Goal: Task Accomplishment & Management: Use online tool/utility

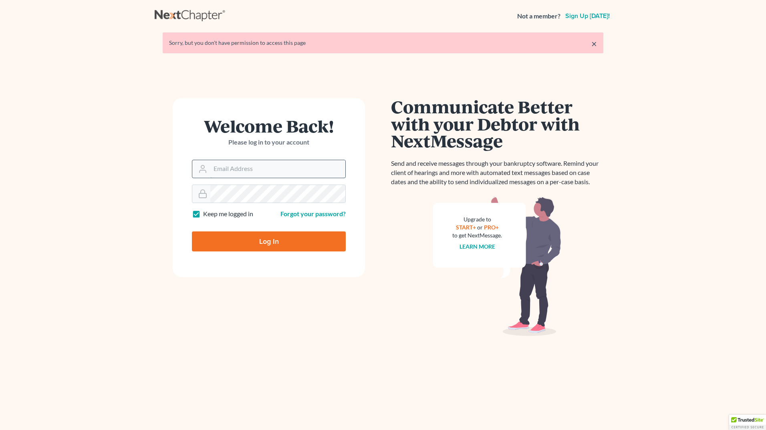
click at [240, 170] on input "Email Address" at bounding box center [277, 169] width 135 height 18
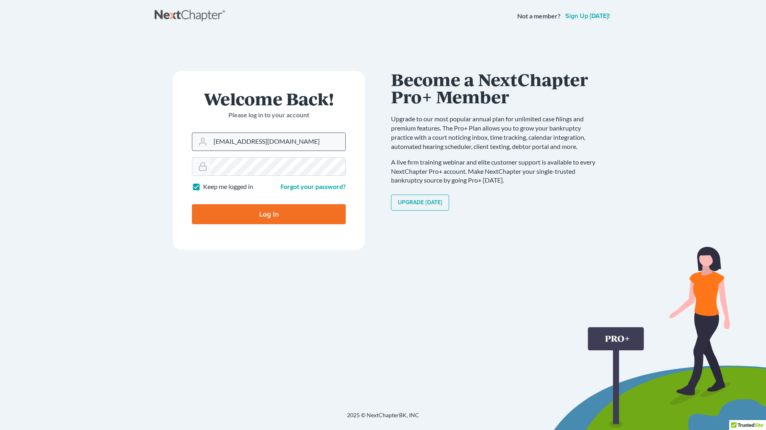
type input "[EMAIL_ADDRESS][DOMAIN_NAME]"
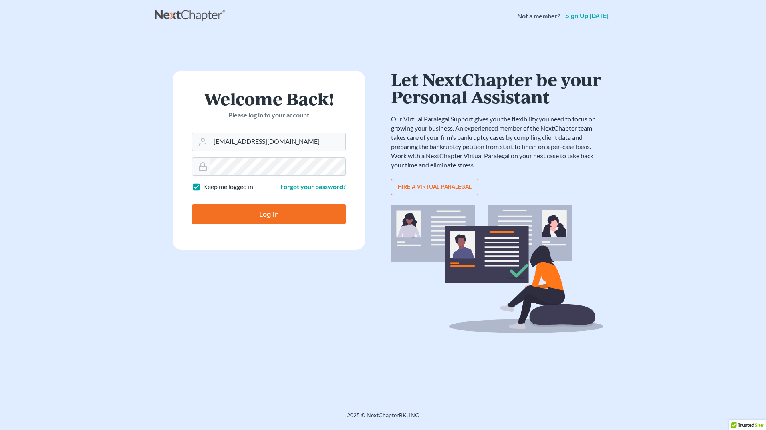
click at [192, 204] on input "Log In" at bounding box center [269, 214] width 154 height 20
type input "Thinking..."
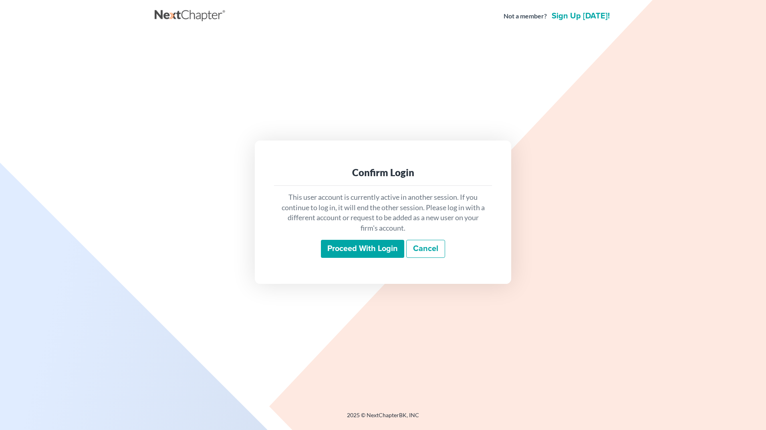
click at [361, 250] on input "Proceed with login" at bounding box center [362, 249] width 83 height 18
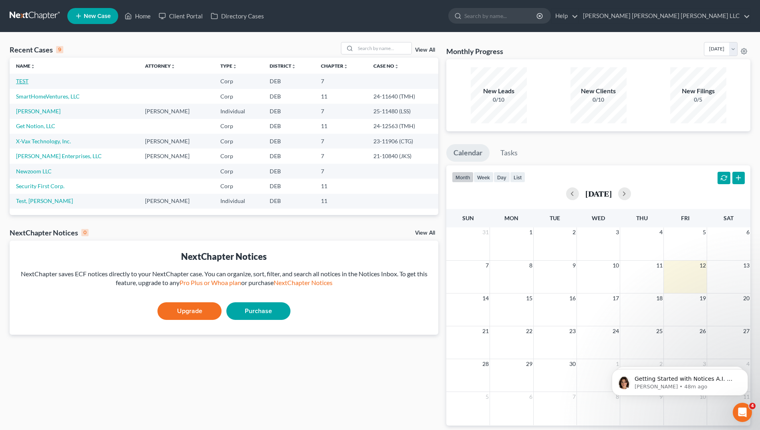
click at [20, 79] on link "TEST" at bounding box center [22, 81] width 12 height 7
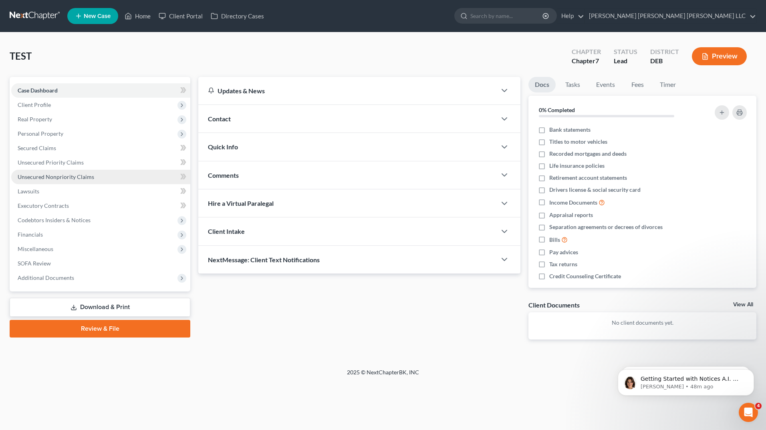
click at [42, 175] on span "Unsecured Nonpriority Claims" at bounding box center [56, 177] width 77 height 7
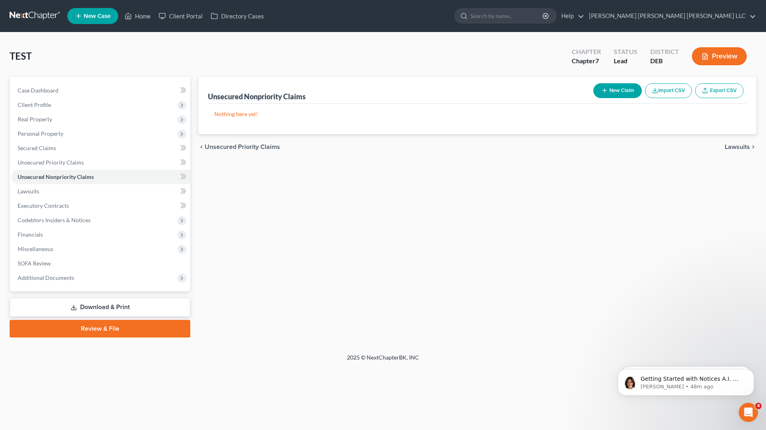
click at [669, 93] on button "Import CSV" at bounding box center [668, 90] width 47 height 15
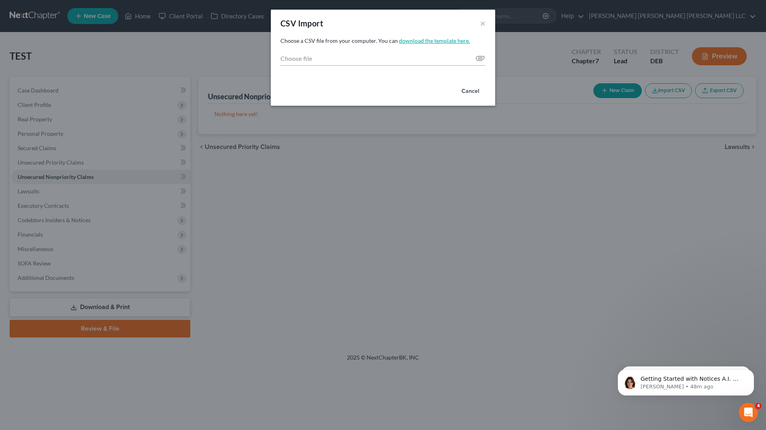
click at [414, 40] on link "download the template here." at bounding box center [434, 40] width 71 height 7
